Goal: Task Accomplishment & Management: Manage account settings

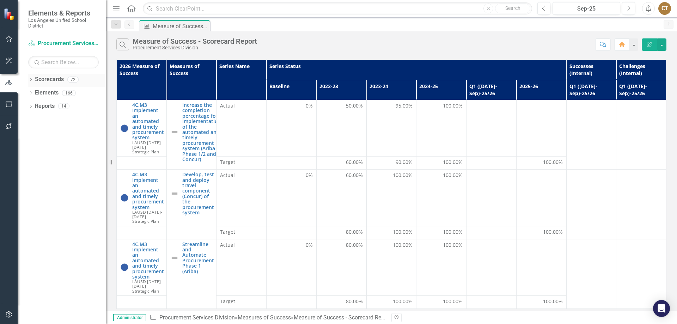
click at [31, 77] on div "Dropdown Scorecards 72" at bounding box center [67, 80] width 78 height 13
click at [31, 80] on icon "Dropdown" at bounding box center [30, 80] width 5 height 4
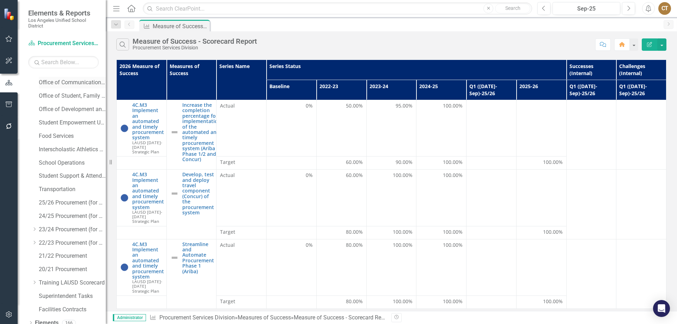
scroll to position [177, 0]
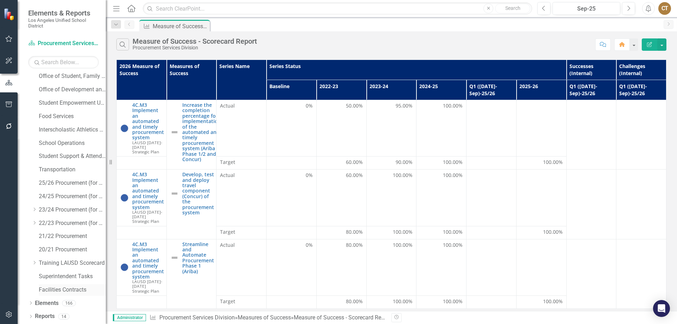
click at [48, 287] on link "Facilities Contracts" at bounding box center [72, 290] width 67 height 8
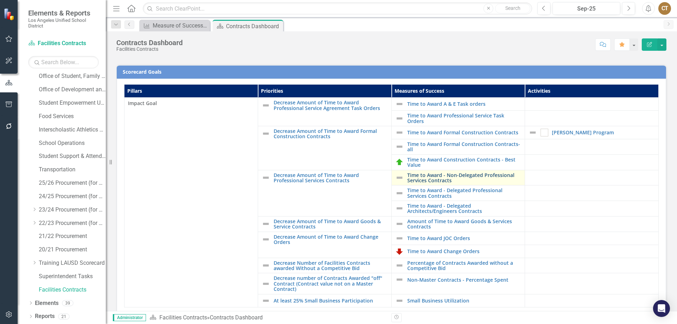
scroll to position [172, 0]
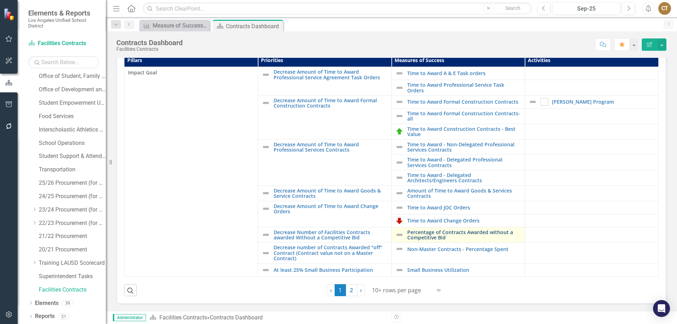
click at [434, 231] on link "Percentage of Contracts Awarded without a Competitive Bid" at bounding box center [464, 235] width 114 height 11
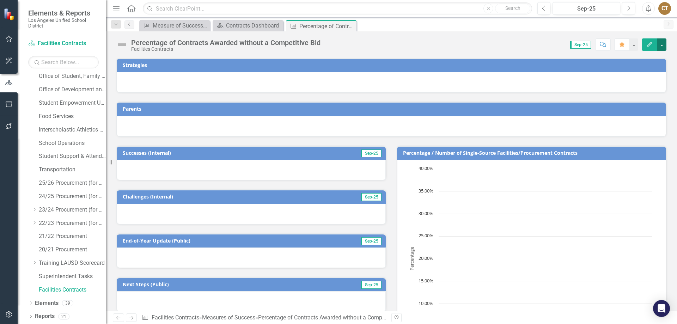
click at [660, 43] on button "button" at bounding box center [661, 44] width 9 height 12
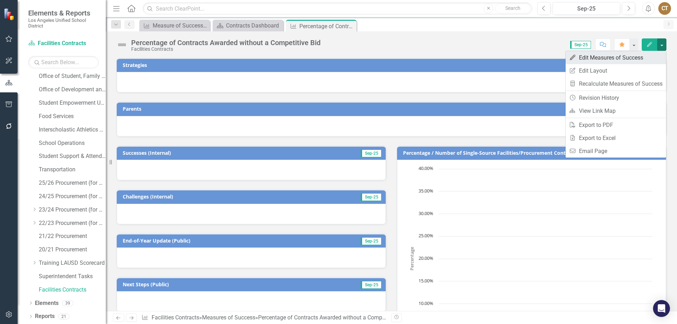
click at [614, 57] on link "Edit Edit Measures of Success" at bounding box center [616, 57] width 100 height 13
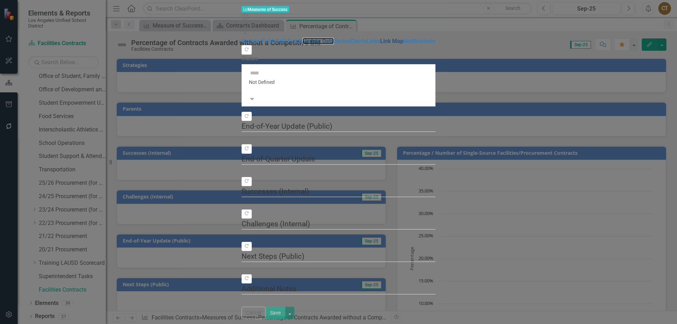
click at [303, 44] on link "Update Data" at bounding box center [318, 41] width 31 height 7
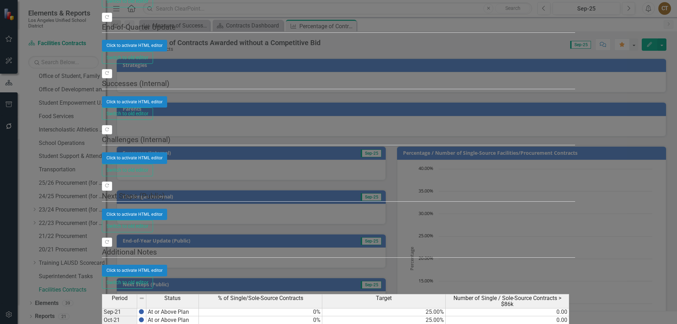
scroll to position [1269, 0]
type textarea "0"
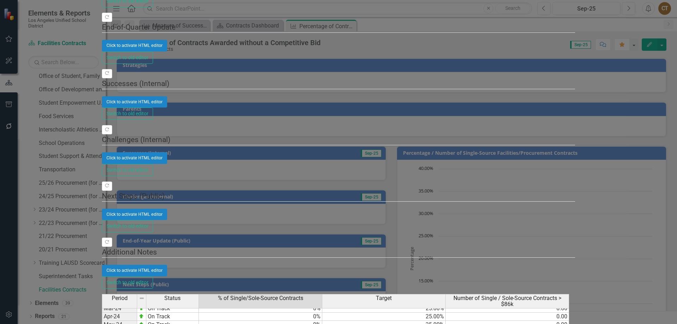
type textarea "0"
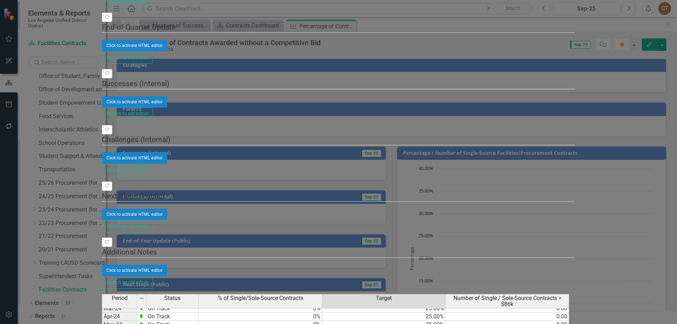
type textarea "25"
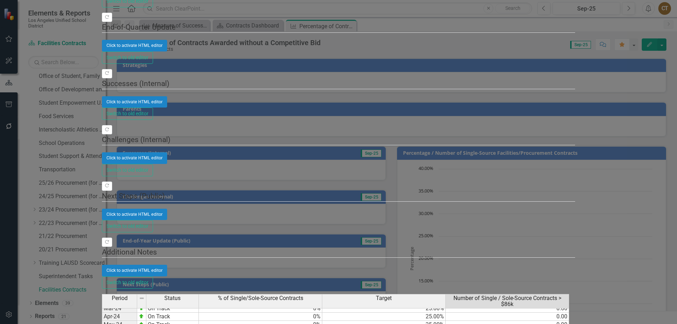
type textarea "0"
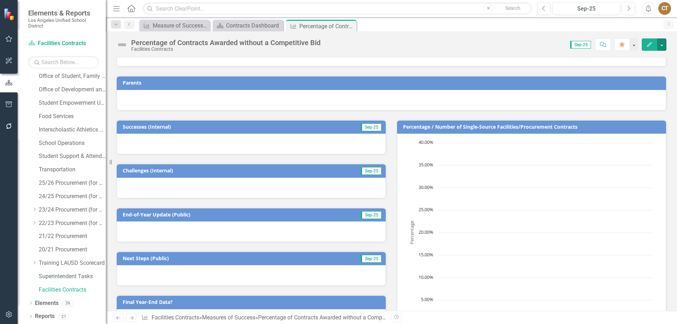
scroll to position [0, 0]
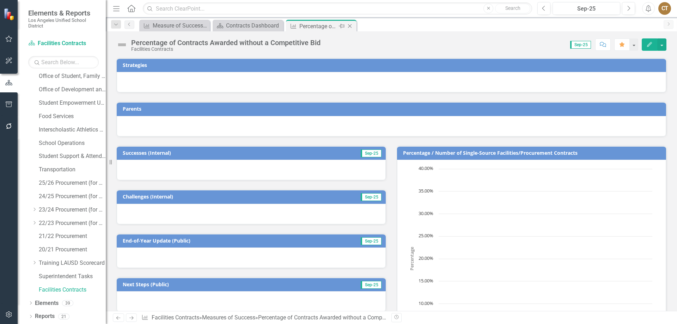
click at [352, 25] on icon "Close" at bounding box center [349, 26] width 7 height 6
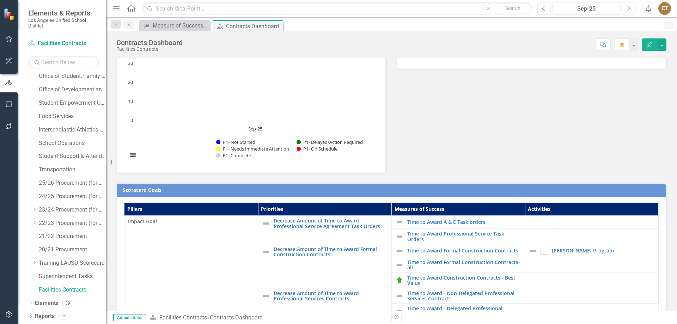
scroll to position [35, 0]
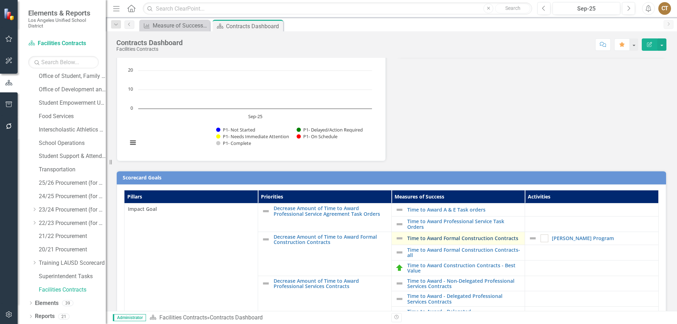
click at [435, 237] on link "Time to Award Formal Construction Contracts" at bounding box center [464, 238] width 114 height 5
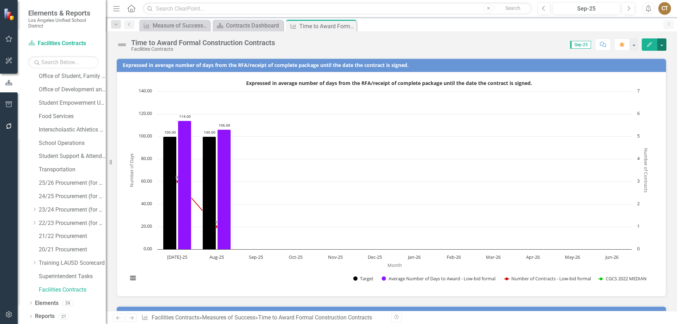
click at [662, 44] on button "button" at bounding box center [661, 44] width 9 height 12
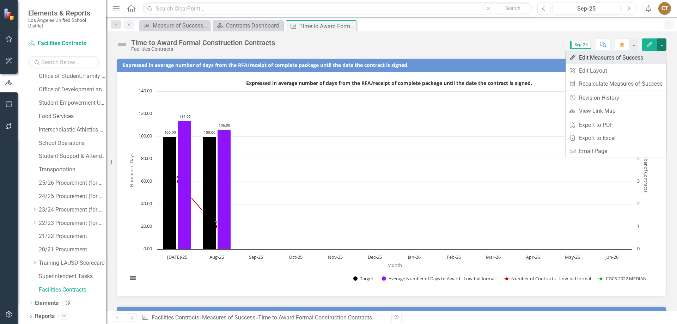
click at [610, 58] on link "Edit Edit Measures of Success" at bounding box center [616, 57] width 100 height 13
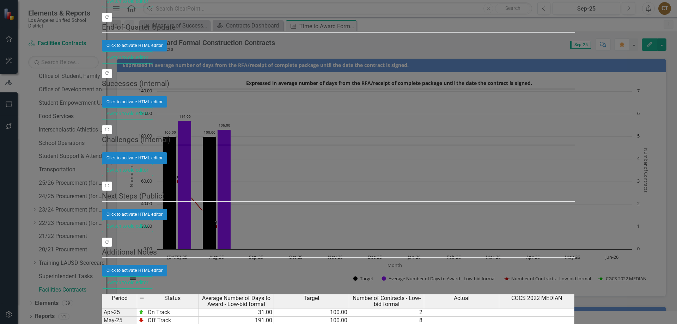
type textarea "104"
type textarea "100"
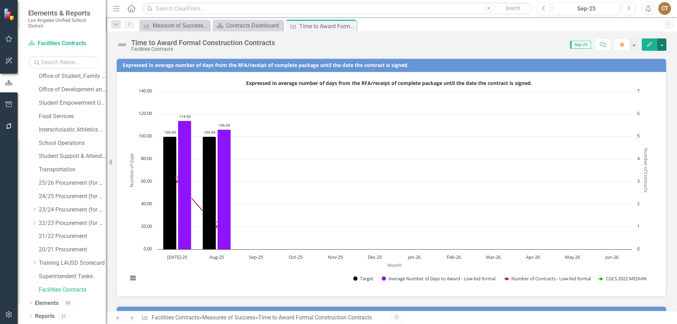
click at [664, 44] on button "button" at bounding box center [661, 44] width 9 height 12
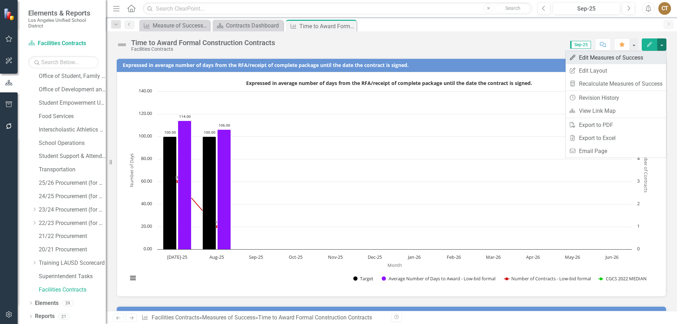
click at [638, 56] on link "Edit Edit Measures of Success" at bounding box center [616, 57] width 100 height 13
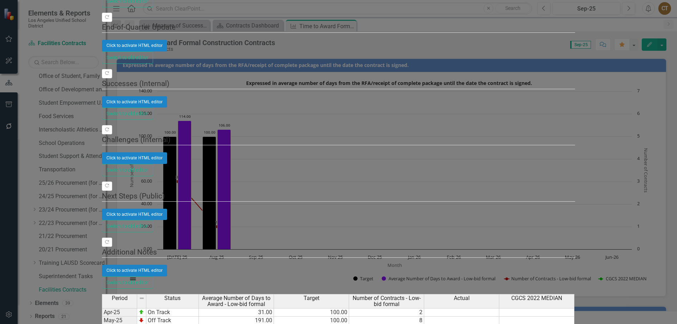
type textarea "104"
type textarea "100"
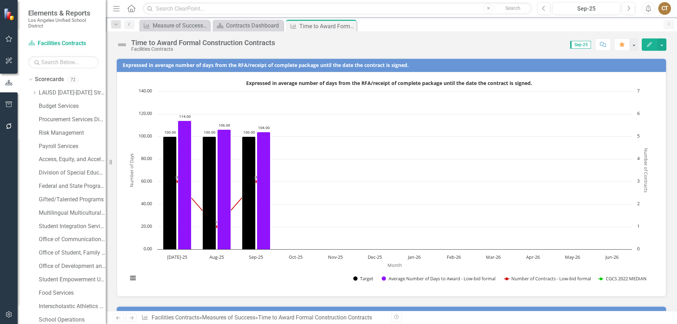
scroll to position [177, 0]
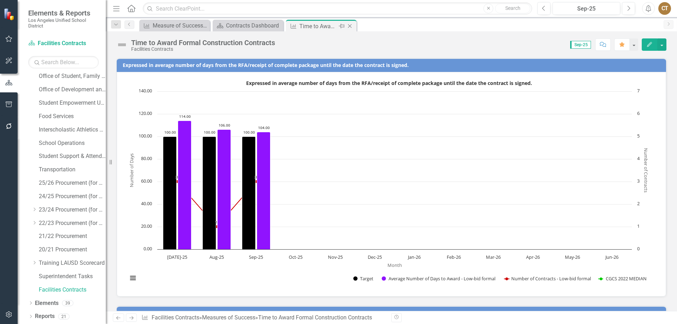
click at [350, 25] on icon "Close" at bounding box center [349, 26] width 7 height 6
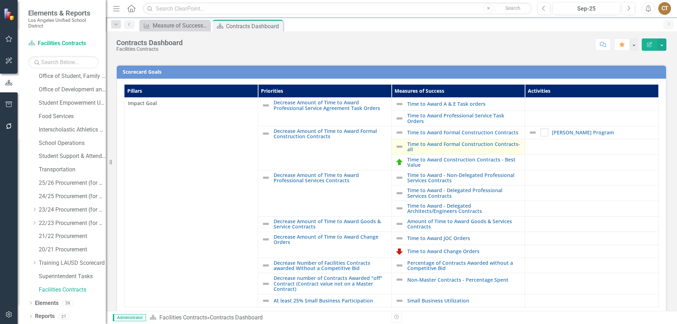
scroll to position [172, 0]
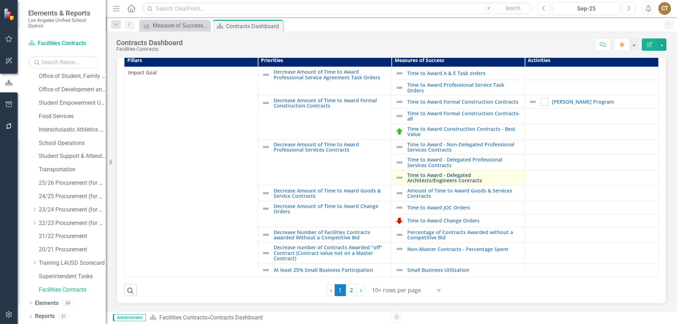
click at [420, 175] on link "Time to Award - Delegated Architects/Engineers Contracts" at bounding box center [464, 177] width 114 height 11
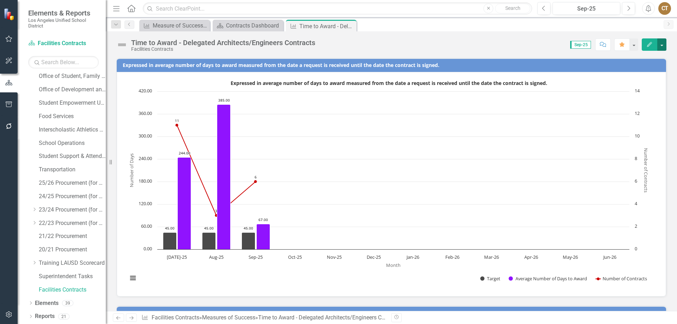
click at [663, 45] on button "button" at bounding box center [661, 44] width 9 height 12
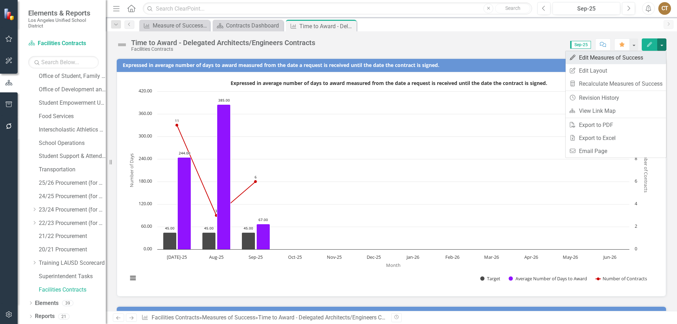
click at [605, 56] on link "Edit Edit Measures of Success" at bounding box center [616, 57] width 100 height 13
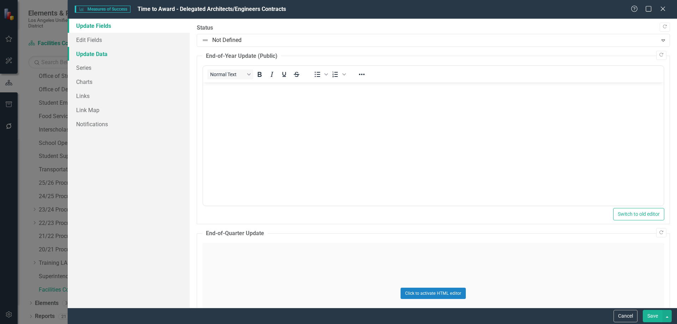
click at [94, 54] on link "Update Data" at bounding box center [129, 54] width 122 height 14
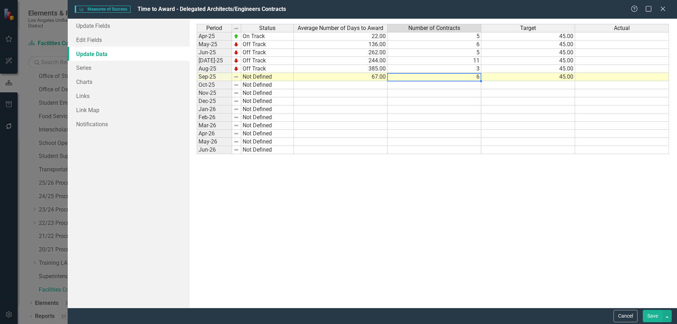
click at [470, 79] on td "6" at bounding box center [434, 77] width 94 height 8
type textarea "10"
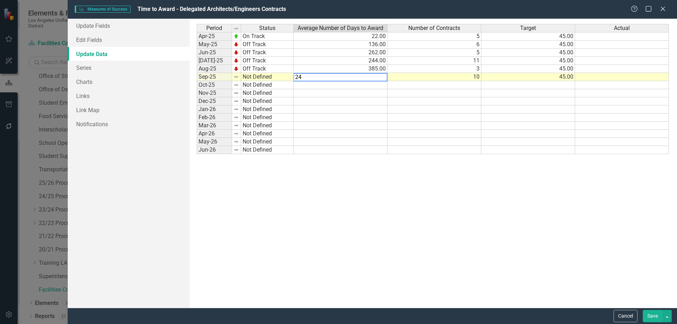
type textarea "241"
click at [650, 314] on button "Save" at bounding box center [653, 316] width 20 height 12
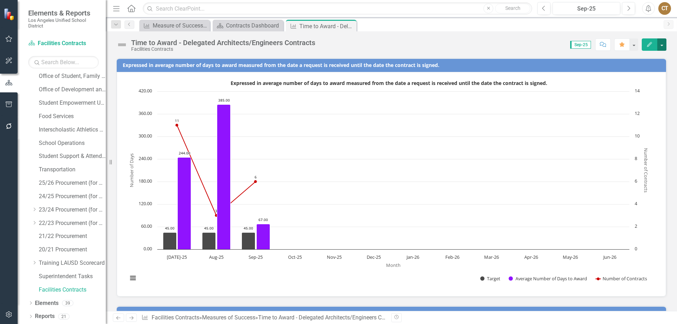
click at [660, 43] on button "button" at bounding box center [661, 44] width 9 height 12
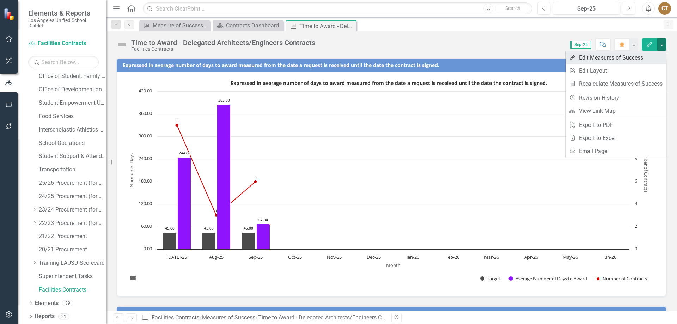
click at [606, 59] on link "Edit Edit Measures of Success" at bounding box center [616, 57] width 100 height 13
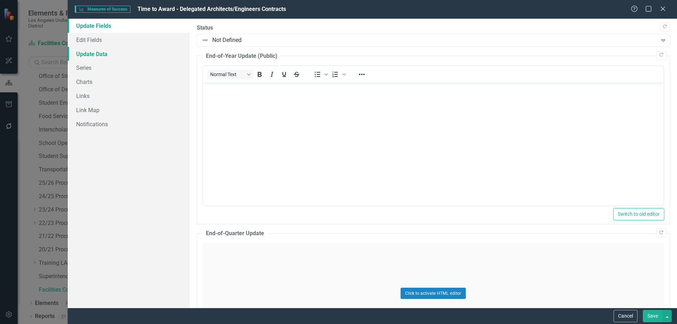
click at [91, 57] on link "Update Data" at bounding box center [129, 54] width 122 height 14
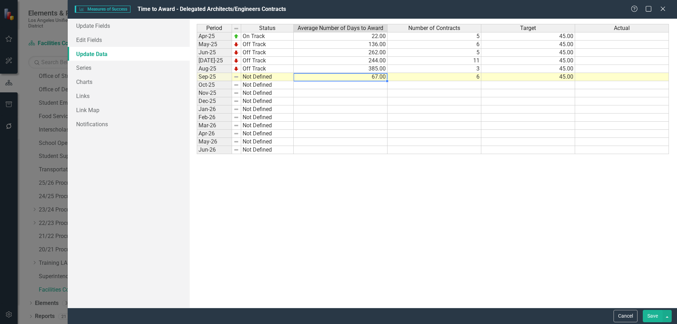
click at [367, 77] on td "67.00" at bounding box center [341, 77] width 94 height 8
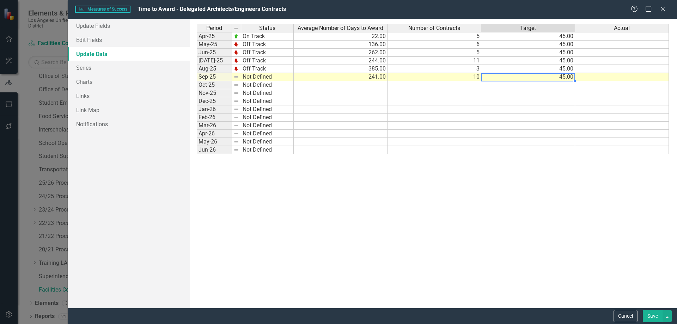
type textarea "45"
click at [655, 317] on button "Save" at bounding box center [653, 316] width 20 height 12
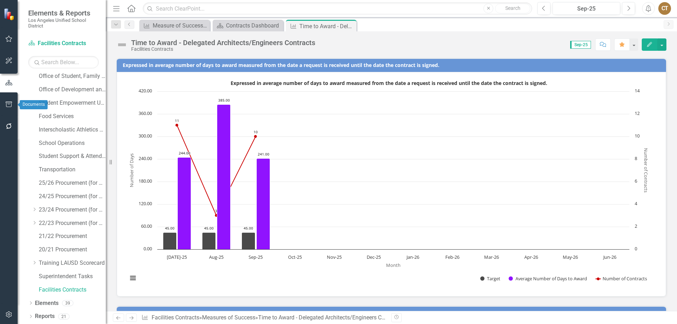
click at [6, 99] on button "button" at bounding box center [9, 104] width 16 height 15
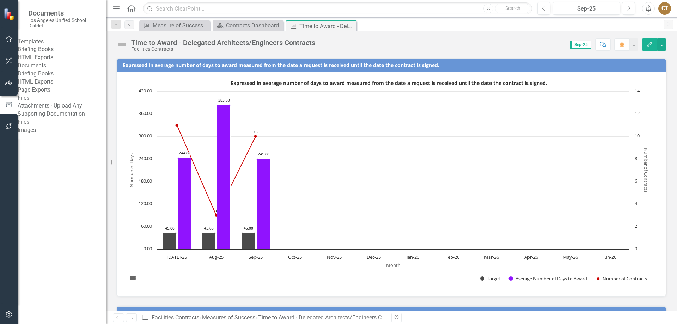
click at [52, 54] on link "Briefing Books" at bounding box center [62, 49] width 88 height 8
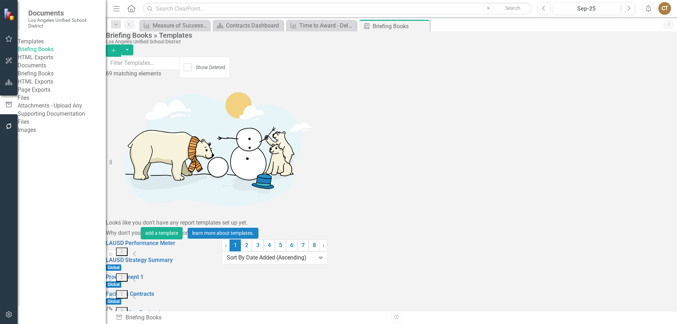
click at [114, 312] on icon "Start" at bounding box center [110, 314] width 5 height 4
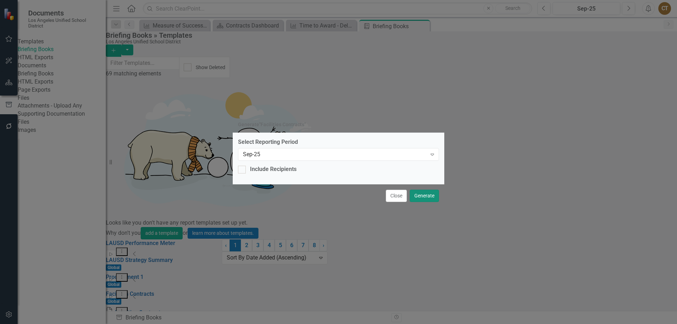
click at [431, 196] on button "Generate" at bounding box center [424, 196] width 29 height 12
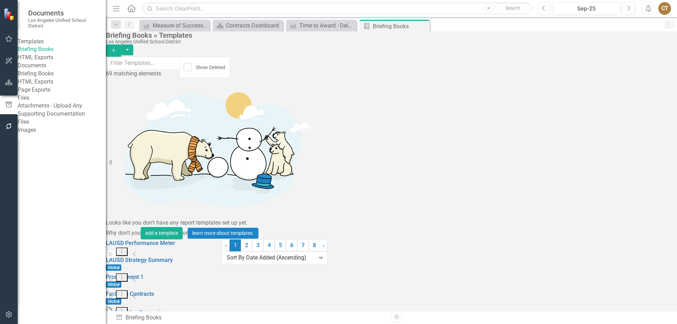
click at [663, 5] on div "CT" at bounding box center [664, 8] width 13 height 13
click at [633, 103] on link "Logout Log Out" at bounding box center [643, 102] width 56 height 13
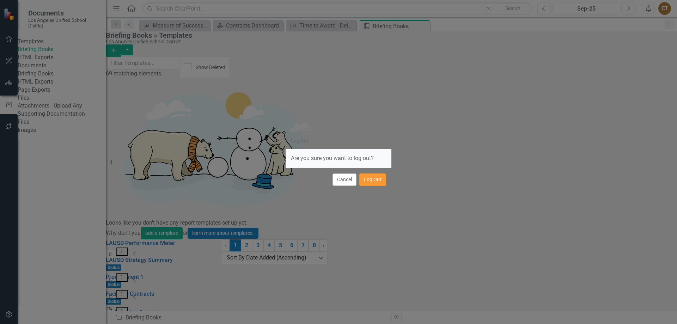
click at [371, 179] on button "Log Out" at bounding box center [372, 179] width 27 height 12
